Goal: Transaction & Acquisition: Subscribe to service/newsletter

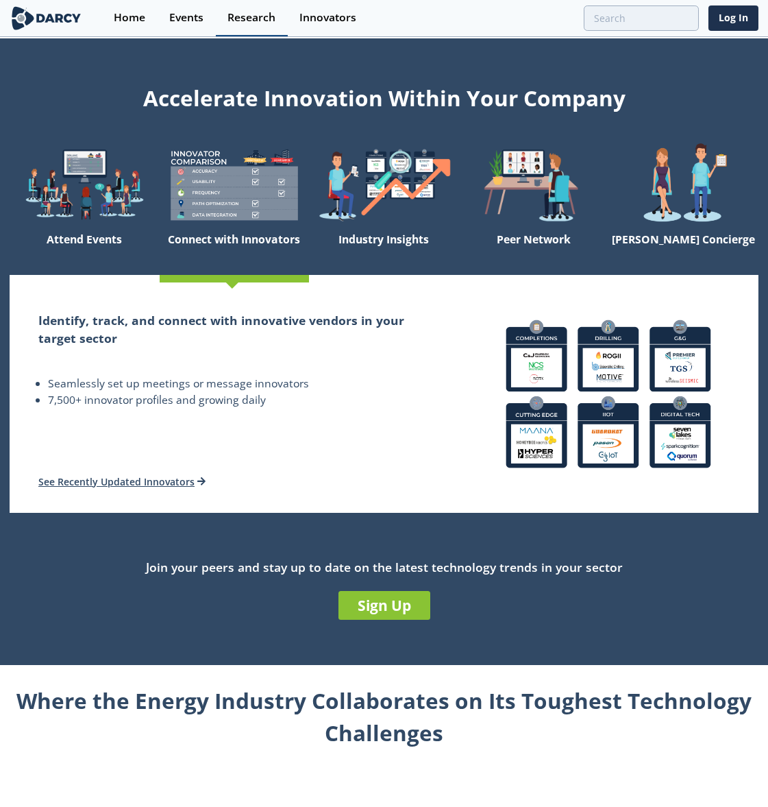
click at [255, 19] on div "Research" at bounding box center [252, 17] width 48 height 11
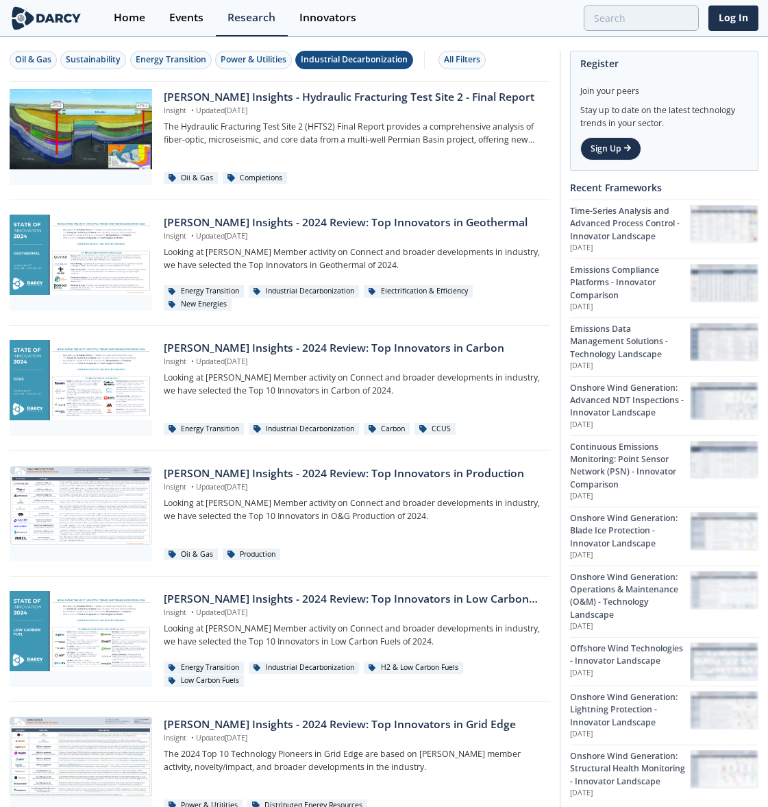
click at [344, 64] on div "Industrial Decarbonization" at bounding box center [354, 59] width 107 height 12
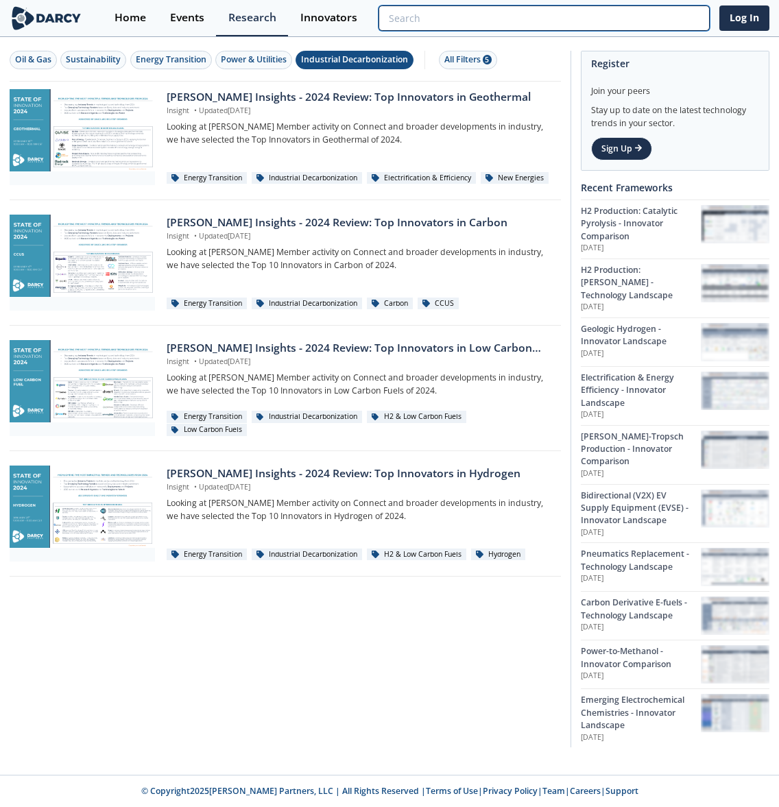
click at [640, 21] on input "search" at bounding box center [543, 17] width 331 height 25
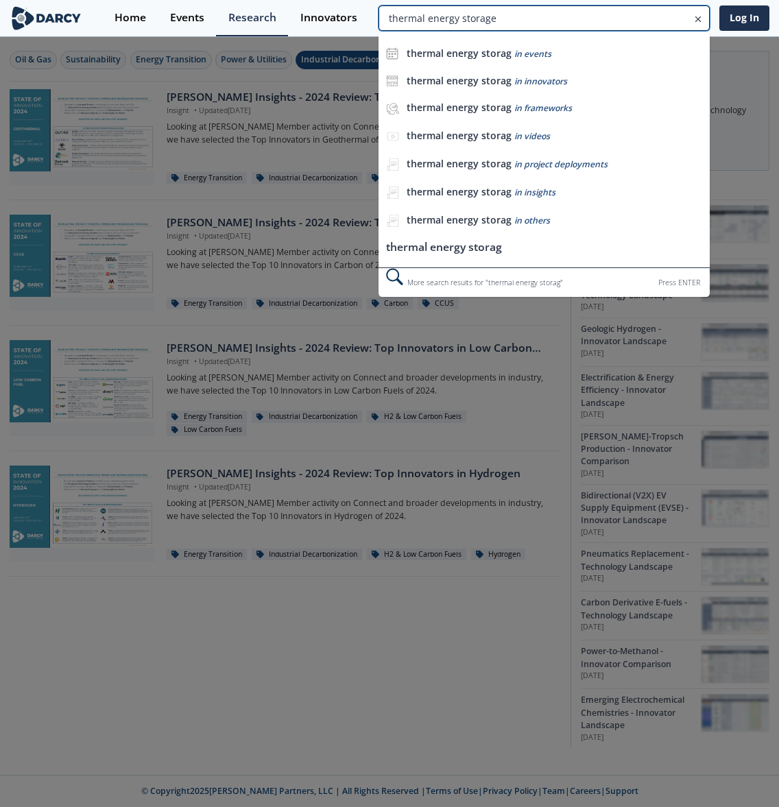
type input "thermal energy storage"
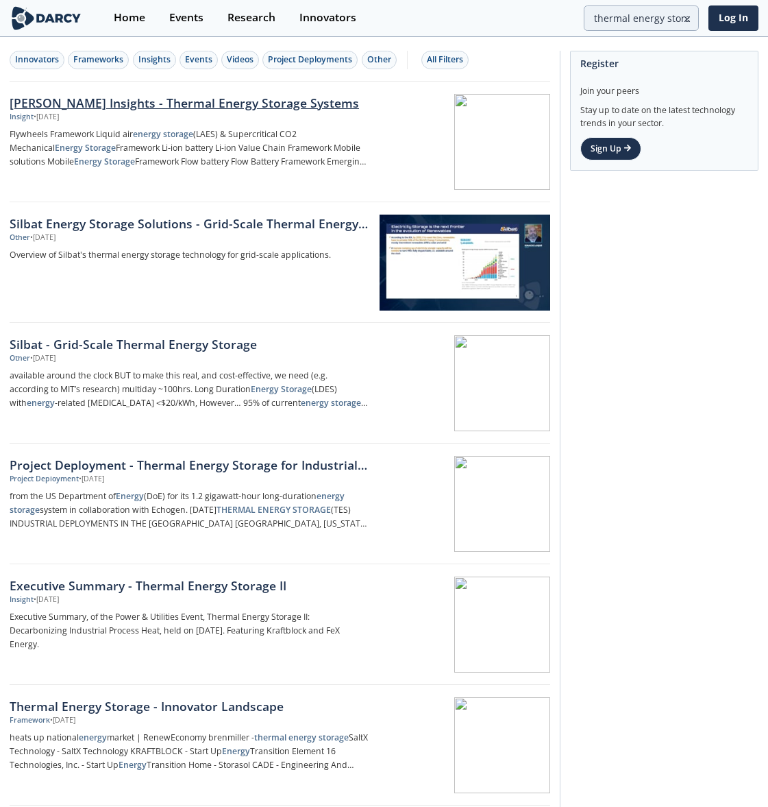
click at [213, 112] on div "Insight • [DATE]" at bounding box center [189, 117] width 359 height 11
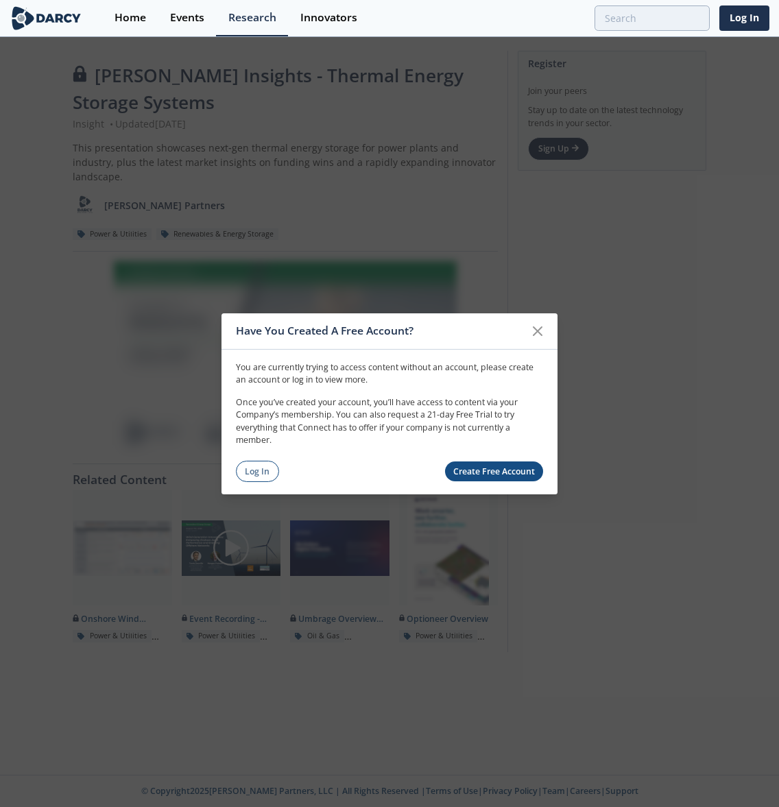
click at [496, 472] on link "Create Free Account" at bounding box center [494, 471] width 99 height 20
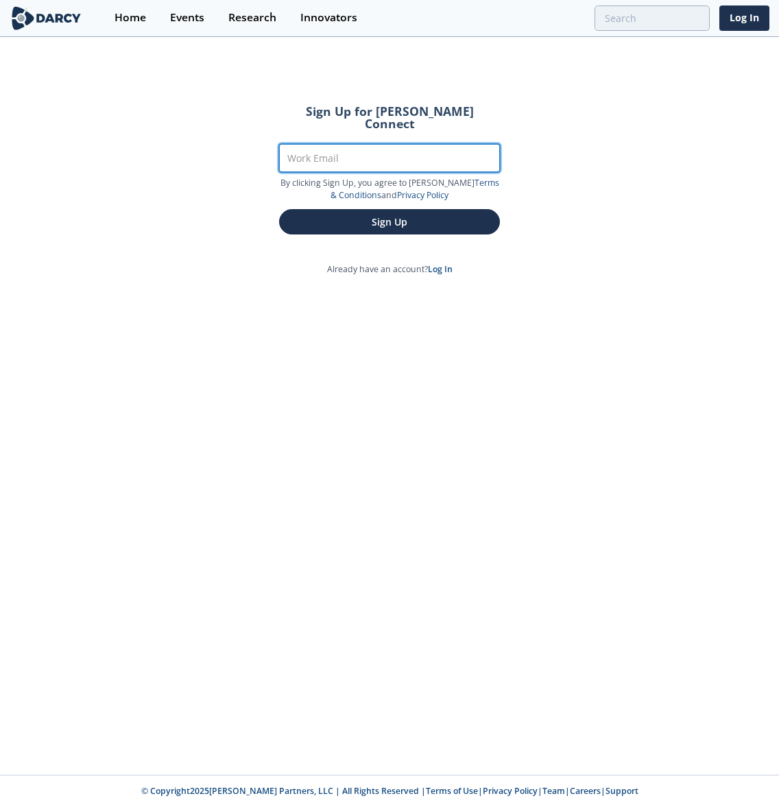
click at [336, 144] on input "Work Email" at bounding box center [389, 158] width 221 height 28
click at [351, 144] on input "Work Email" at bounding box center [389, 158] width 221 height 28
type input "[PERSON_NAME][EMAIL_ADDRESS][PERSON_NAME][DOMAIN_NAME]"
click at [279, 209] on button "Sign Up" at bounding box center [389, 221] width 221 height 25
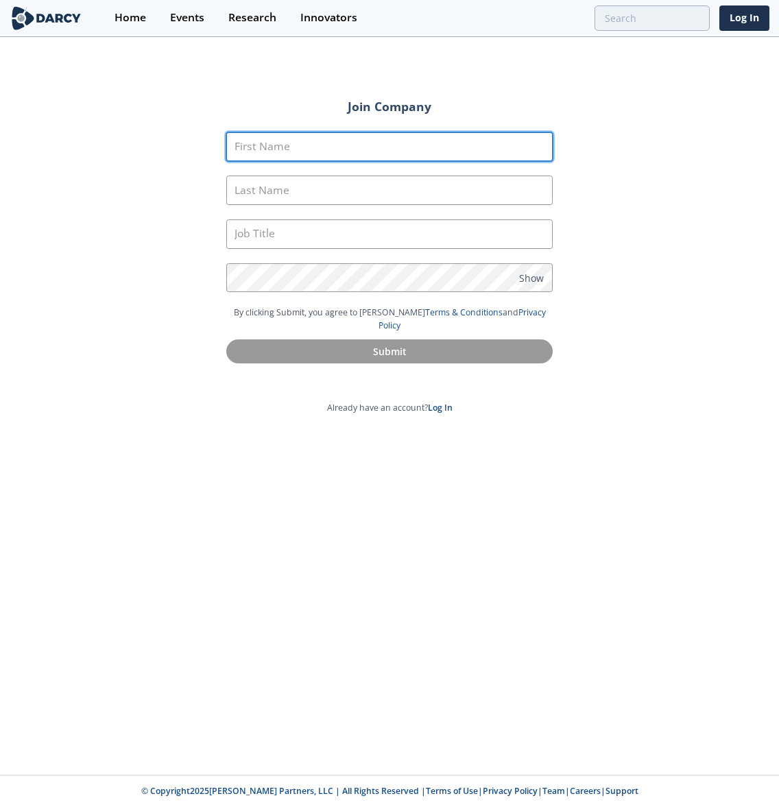
click at [351, 142] on input "First Name" at bounding box center [389, 146] width 326 height 29
type input "[PERSON_NAME]"
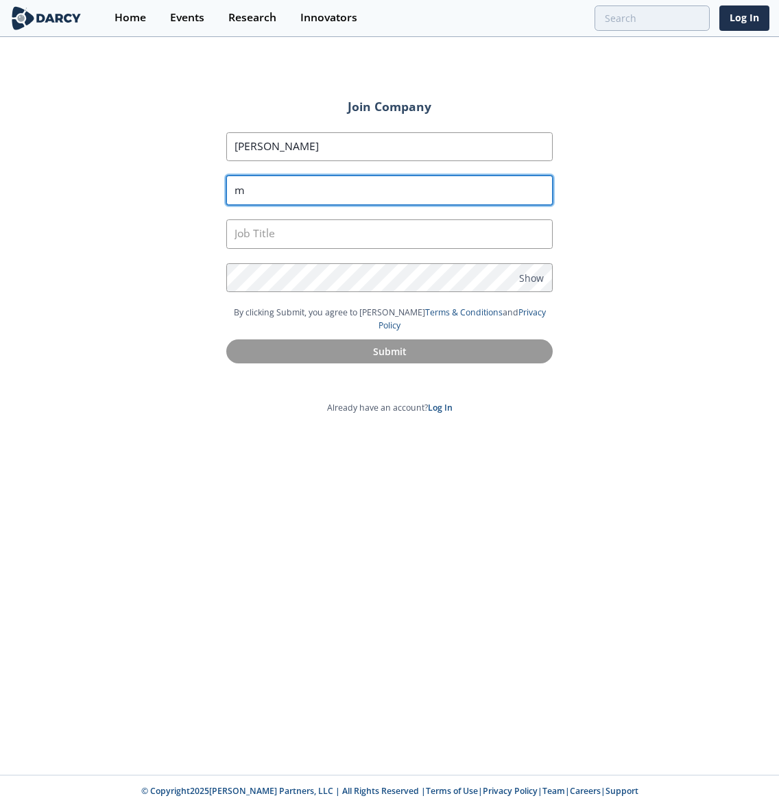
type input "m"
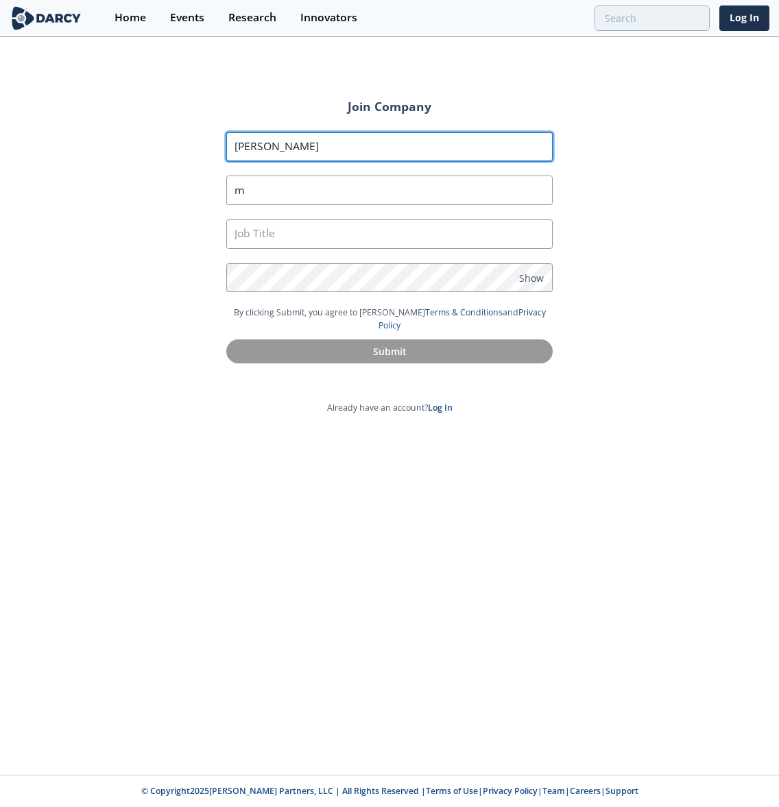
type input "[PERSON_NAME]"
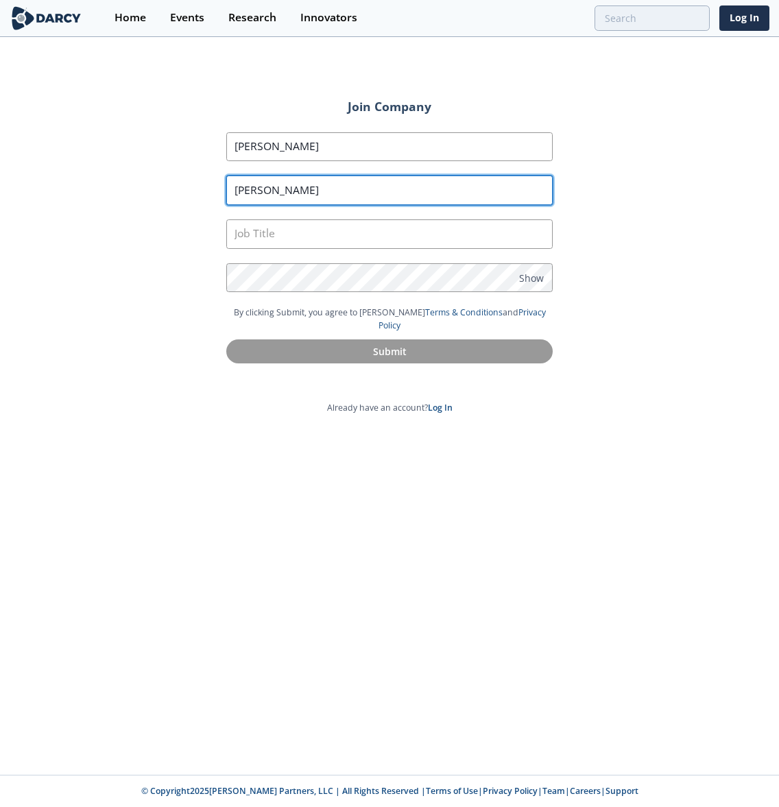
type input "[PERSON_NAME]"
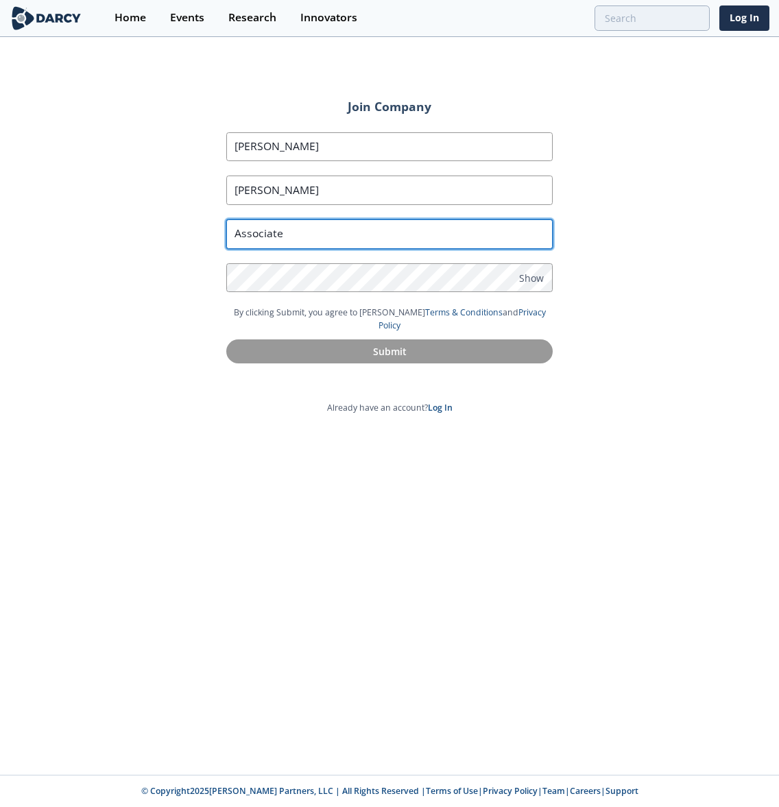
type input "Associate"
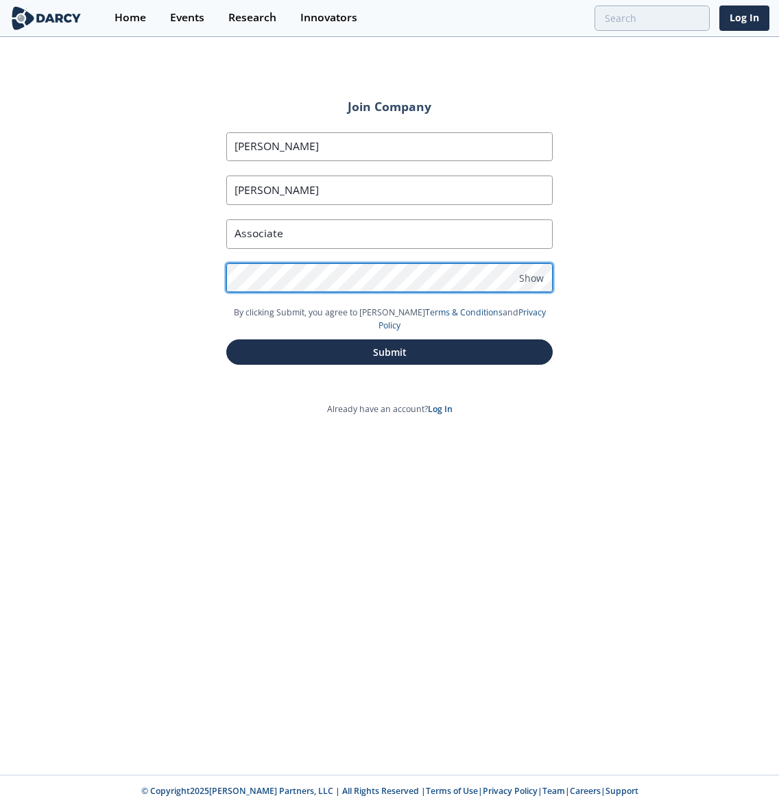
click at [226, 339] on button "Submit" at bounding box center [389, 351] width 326 height 25
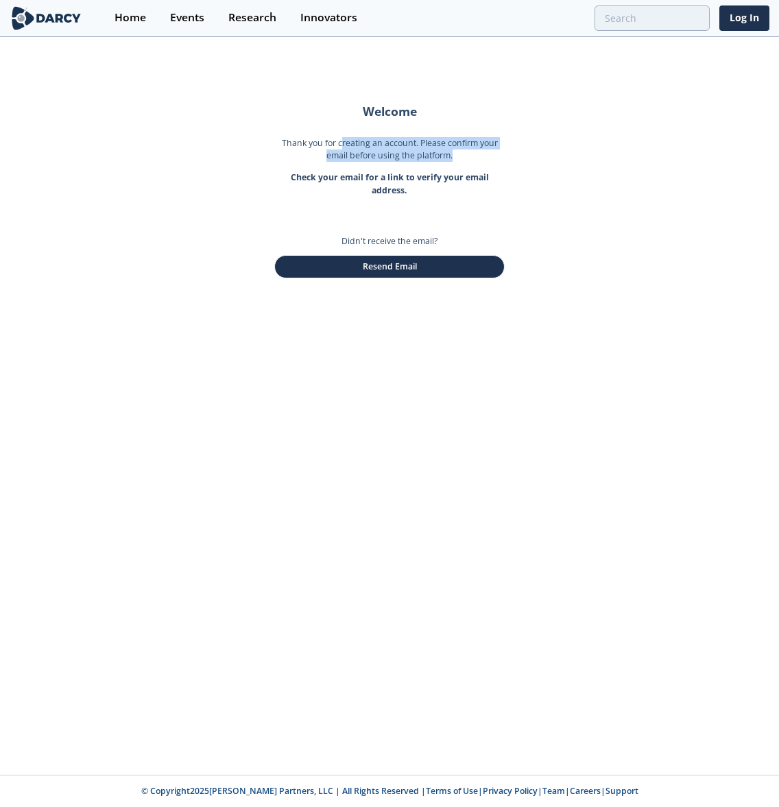
drag, startPoint x: 340, startPoint y: 141, endPoint x: 519, endPoint y: 160, distance: 179.9
click at [500, 155] on p "Thank you for creating an account. Please confirm your email before using the p…" at bounding box center [389, 154] width 230 height 35
click at [533, 164] on div "Welcome Thank you for creating an account. Please confirm your email before usi…" at bounding box center [389, 406] width 779 height 736
click at [72, 226] on div "Welcome Thank you for creating an account. Please confirm your email before usi…" at bounding box center [389, 406] width 779 height 736
click at [290, 375] on div "Welcome Thank you for creating an account. Please confirm your email before usi…" at bounding box center [389, 406] width 779 height 736
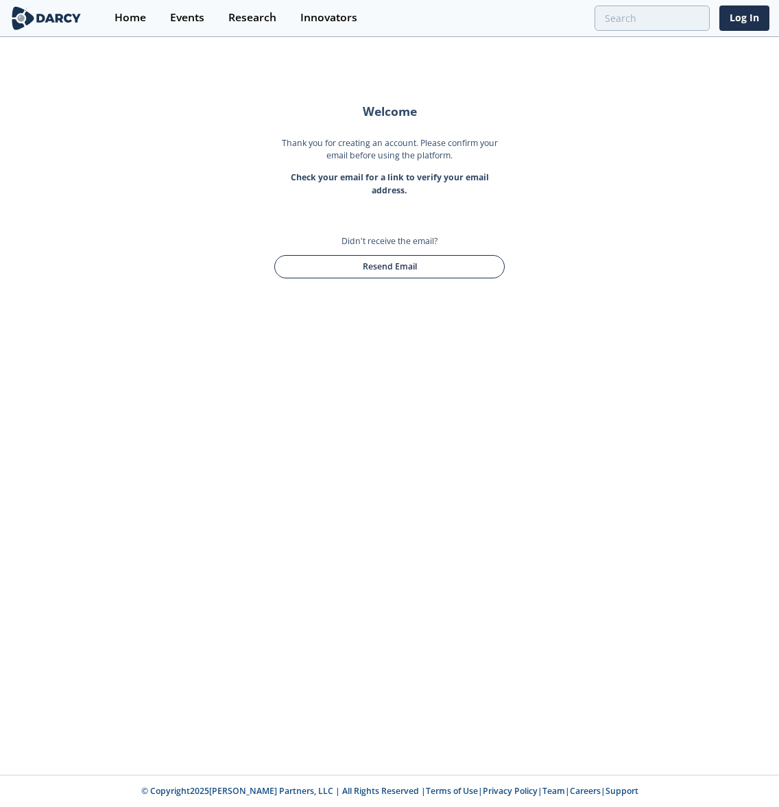
click at [408, 269] on button "Resend Email" at bounding box center [389, 266] width 230 height 23
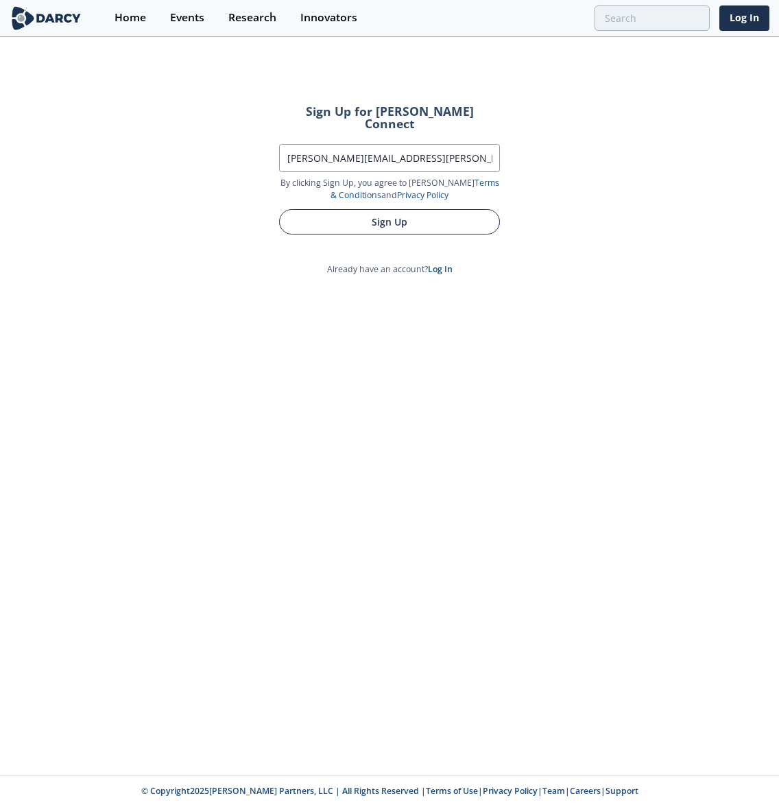
click at [388, 221] on button "Sign Up" at bounding box center [389, 221] width 221 height 25
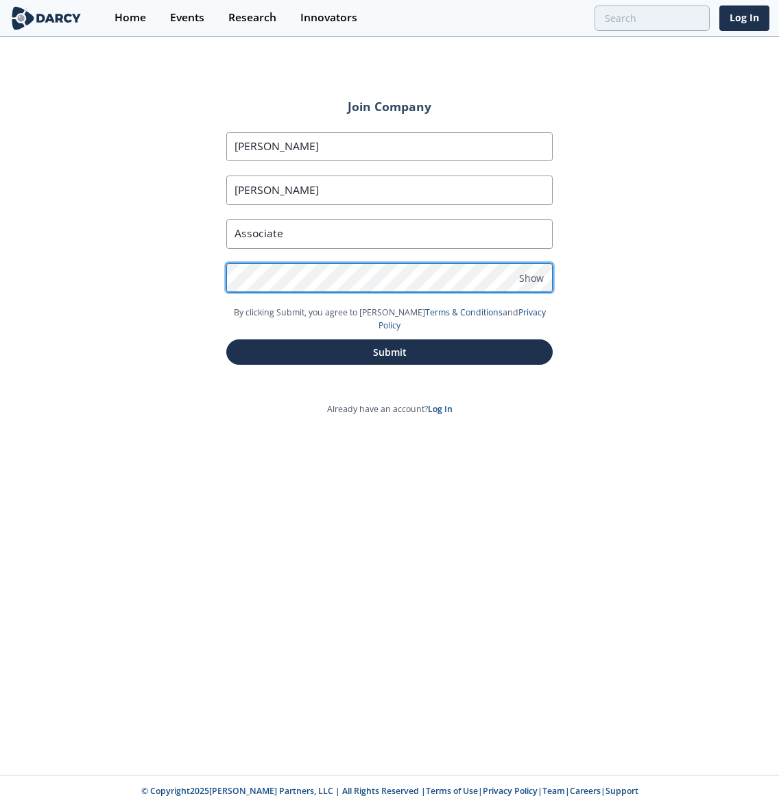
click at [226, 339] on button "Submit" at bounding box center [389, 351] width 326 height 25
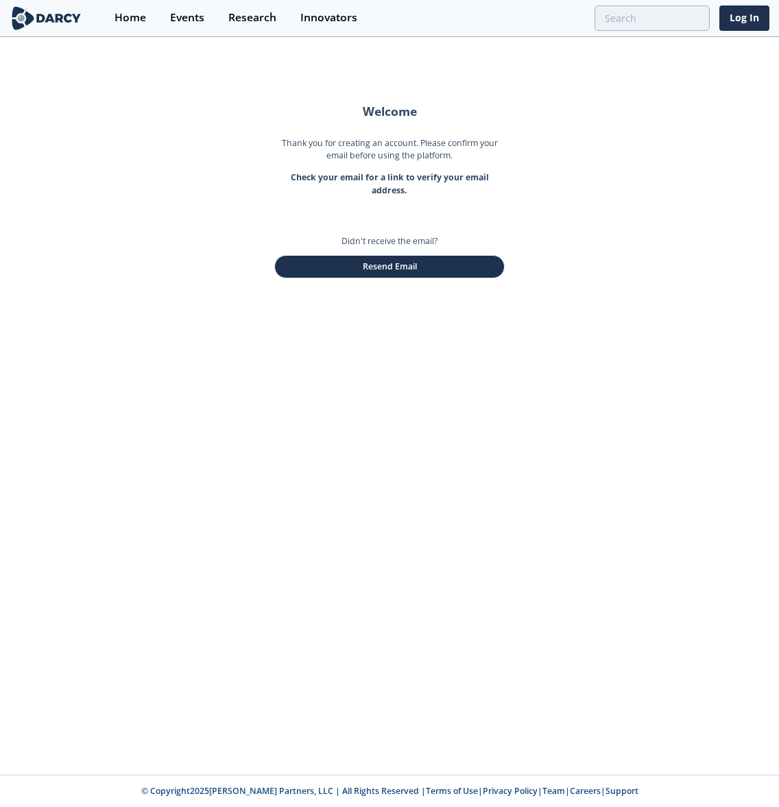
click at [624, 144] on div "Welcome Thank you for creating an account. Please confirm your email before usi…" at bounding box center [389, 406] width 779 height 736
click at [69, 329] on div "Welcome Thank you for creating an account. Please confirm your email before usi…" at bounding box center [389, 406] width 779 height 736
click at [721, 138] on div "Welcome Thank you for creating an account. Please confirm your email before usi…" at bounding box center [389, 406] width 779 height 736
